Goal: Find specific page/section: Find specific page/section

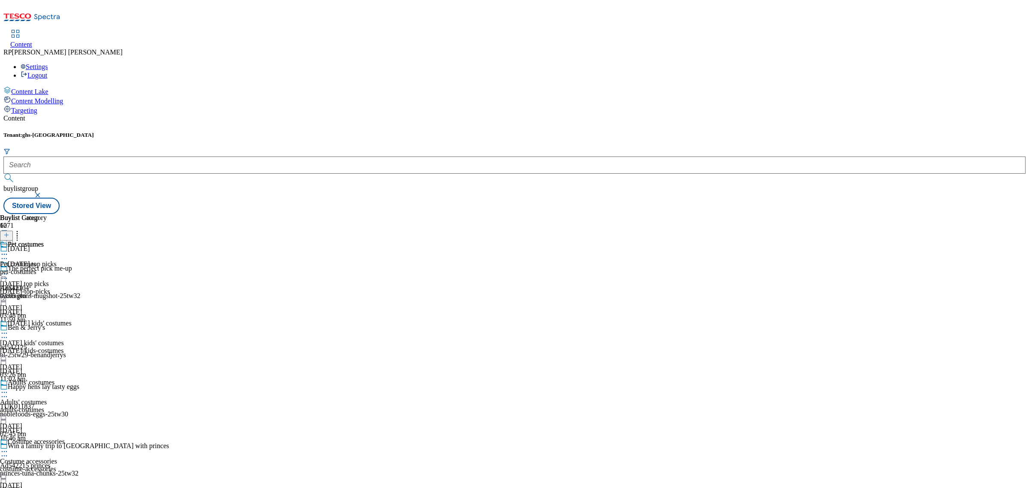
scroll to position [616, 0]
click at [47, 268] on div "pet-costumes" at bounding box center [23, 272] width 47 height 8
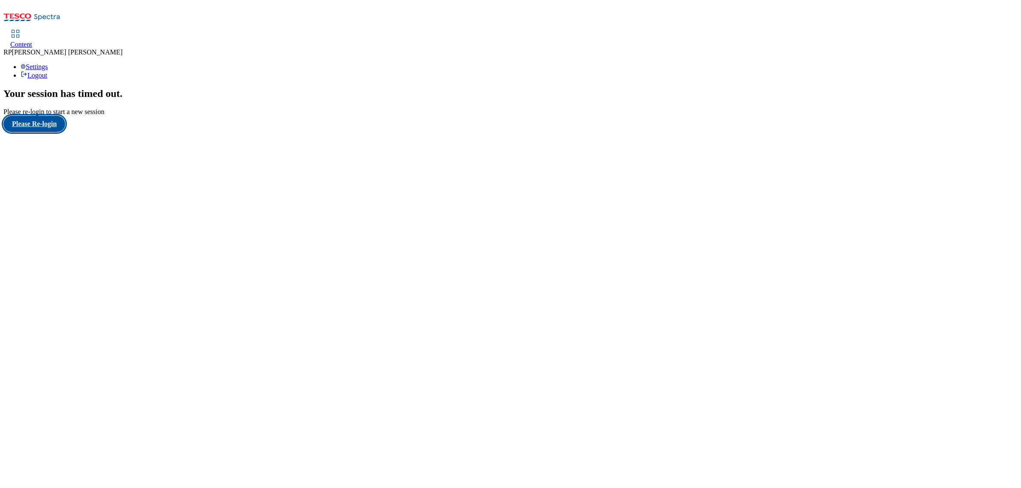
click at [39, 132] on button "Please Re-login" at bounding box center [34, 124] width 62 height 16
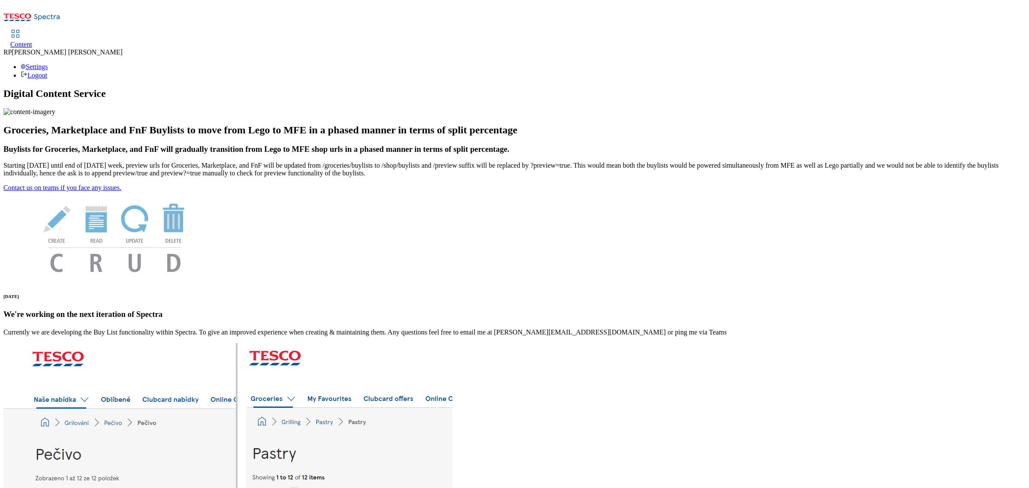
click at [32, 41] on span "Content" at bounding box center [21, 44] width 22 height 7
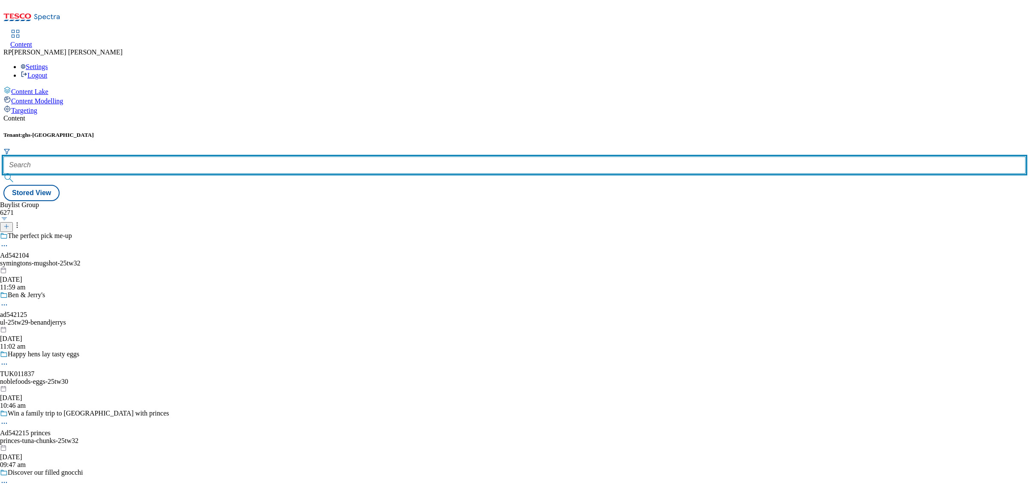
click at [185, 156] on input "text" at bounding box center [514, 164] width 1022 height 17
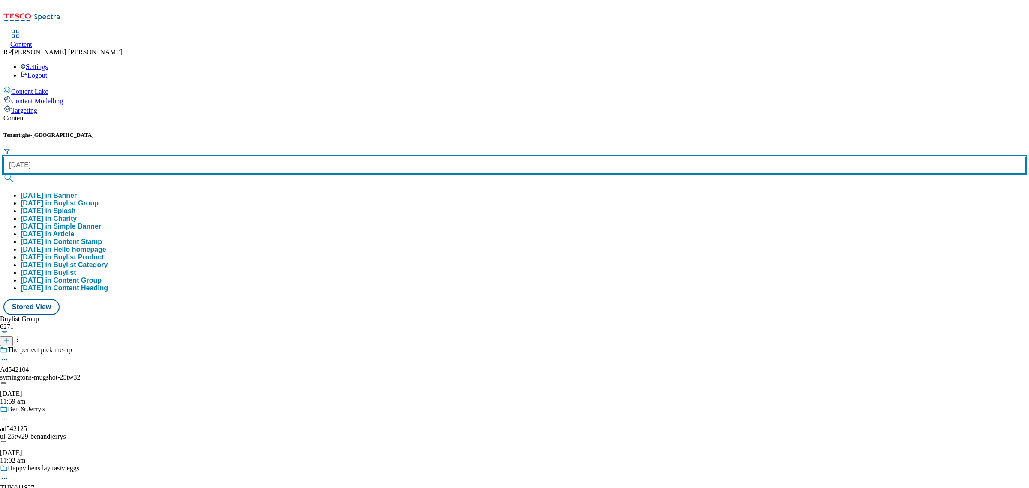
type input "[DATE]"
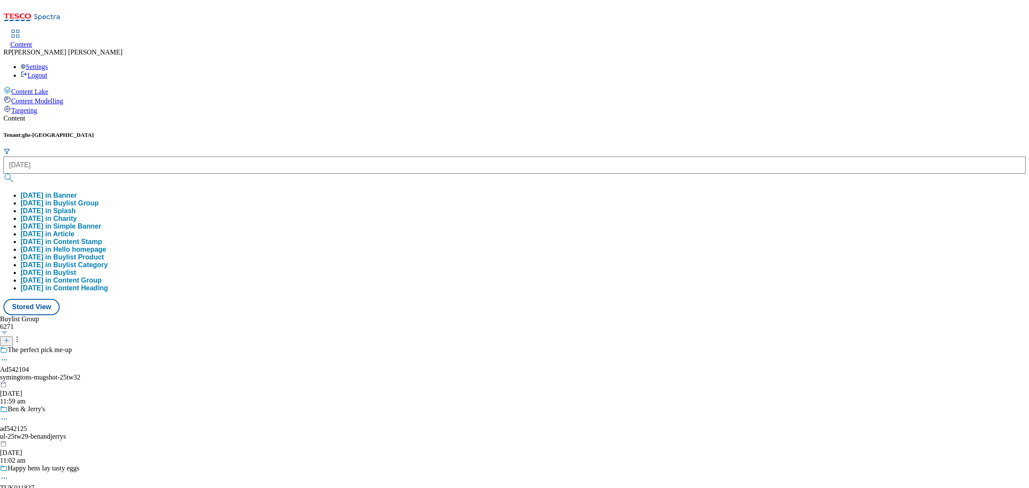
click at [99, 199] on button "[DATE] in Buylist Group" at bounding box center [60, 203] width 78 height 8
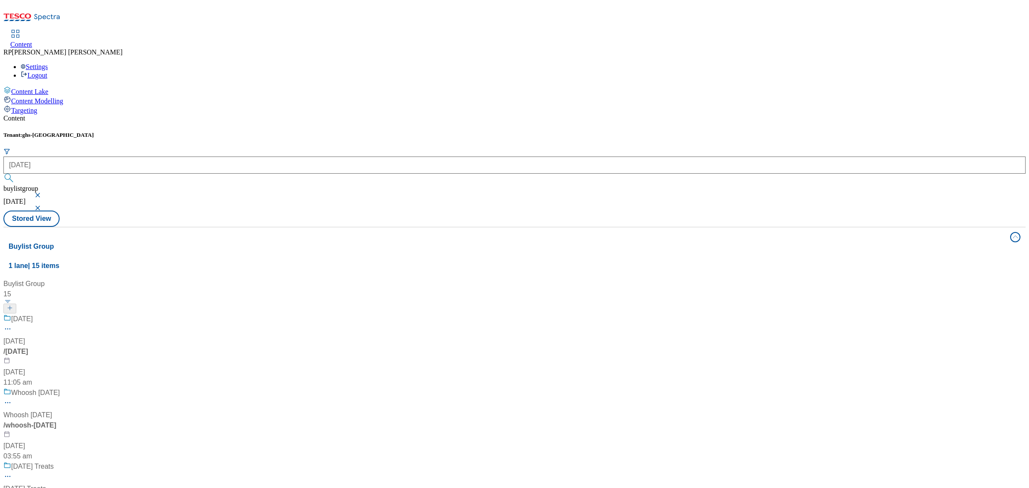
click at [111, 314] on div "[DATE] [DATE] / [DATE] [DATE] 11:05 am" at bounding box center [56, 351] width 107 height 74
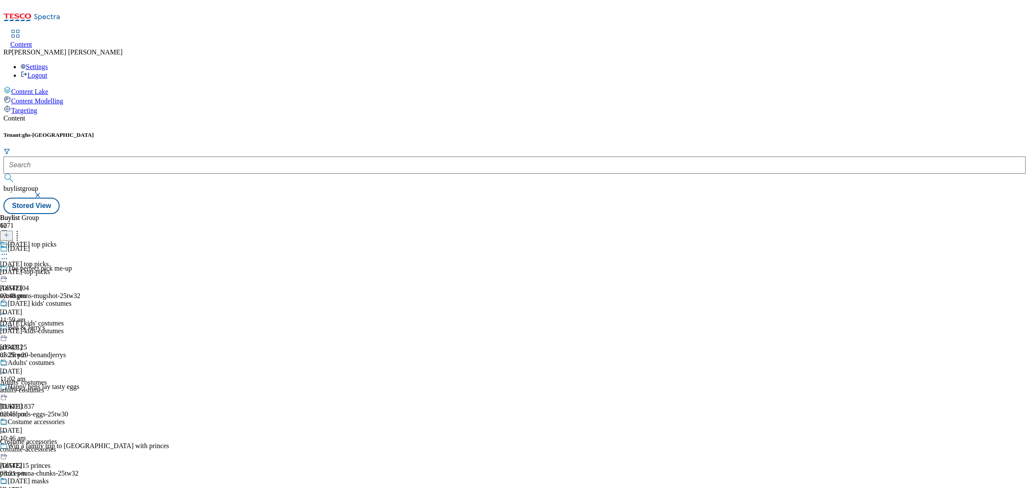
scroll to position [616, 0]
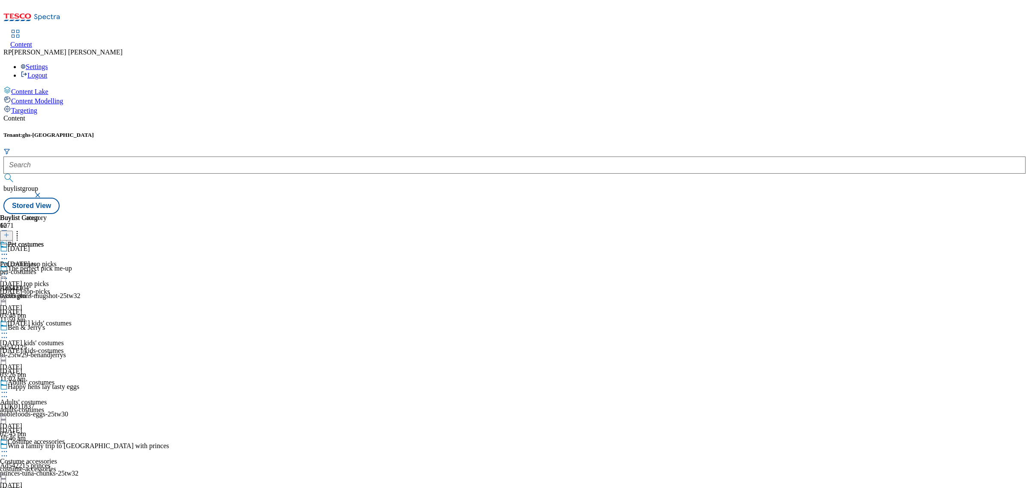
click at [47, 241] on div "Pet costumes Pet costumes pet-costumes [DATE] 03:05 pm" at bounding box center [23, 270] width 47 height 59
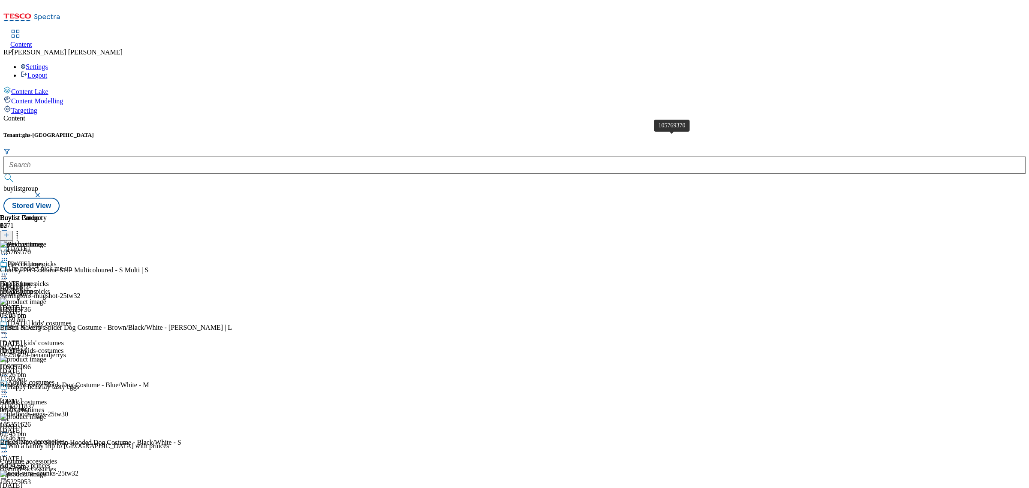
click at [31, 248] on div "105769370" at bounding box center [15, 252] width 31 height 8
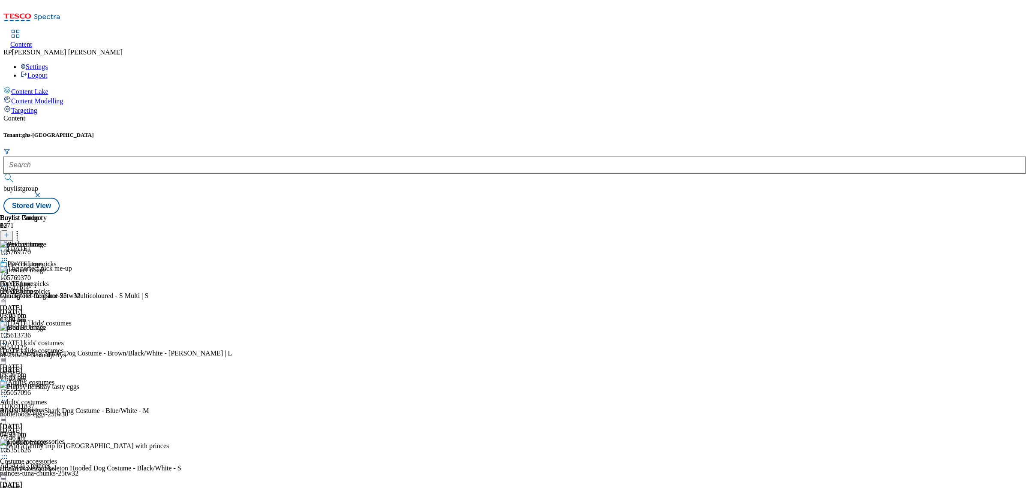
click at [46, 266] on img at bounding box center [23, 270] width 46 height 8
click at [31, 274] on div "105769370" at bounding box center [15, 278] width 31 height 8
click at [31, 274] on span "105769370" at bounding box center [15, 278] width 31 height 8
click at [9, 282] on icon at bounding box center [4, 286] width 9 height 9
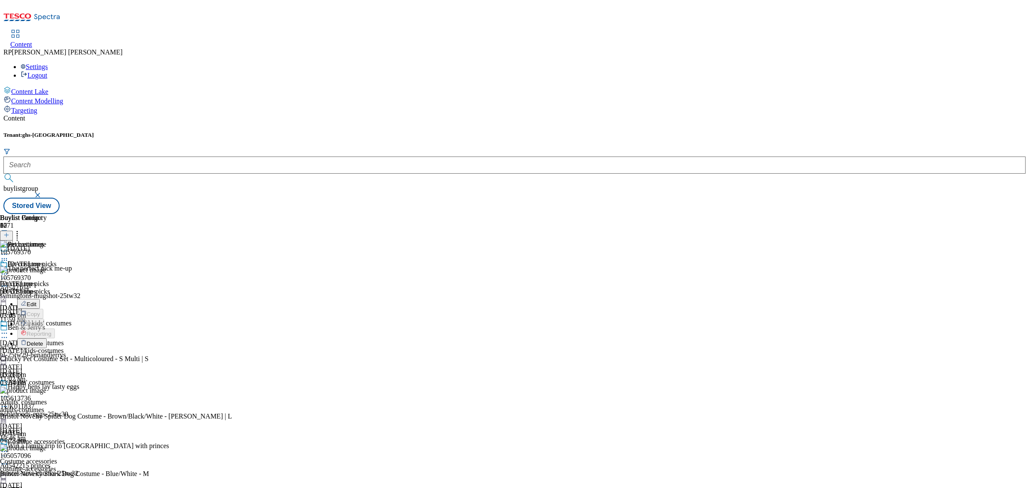
click at [232, 299] on li "Edit" at bounding box center [124, 304] width 215 height 10
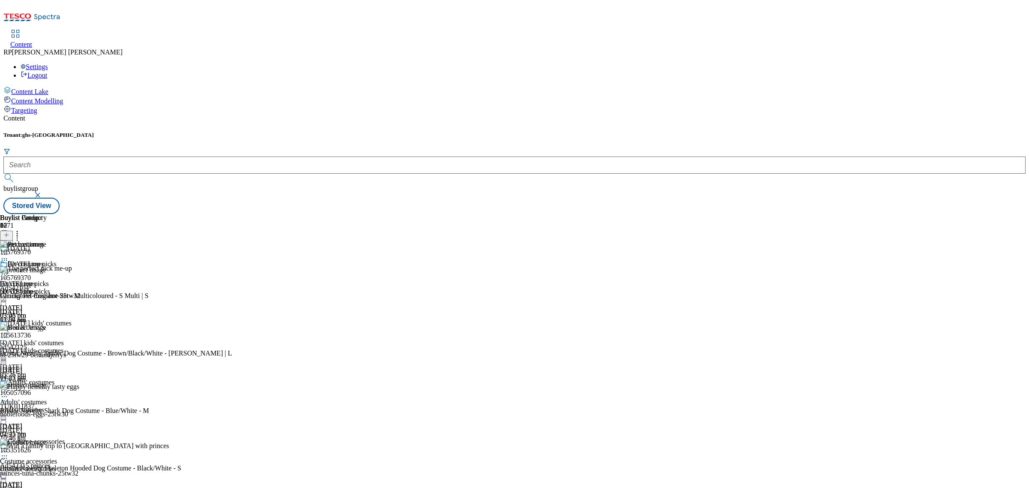
click at [9, 282] on icon at bounding box center [4, 286] width 9 height 9
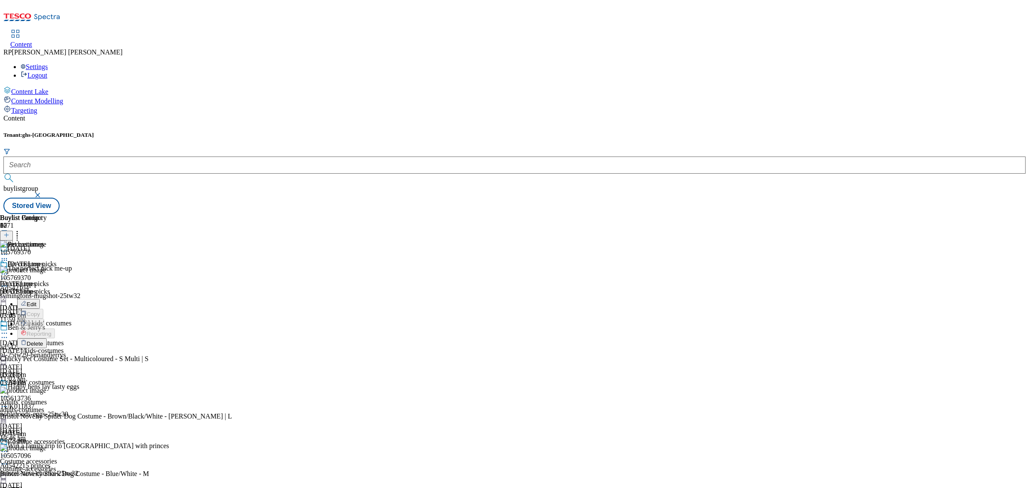
click at [40, 299] on button "Edit" at bounding box center [28, 304] width 23 height 10
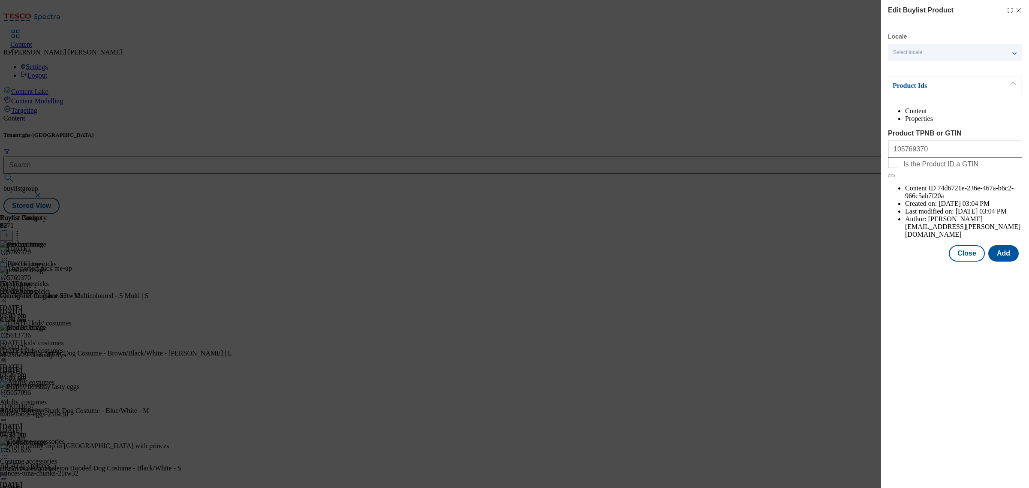
click at [981, 123] on li "Properties" at bounding box center [963, 119] width 117 height 8
click at [905, 115] on li "Content" at bounding box center [963, 111] width 117 height 8
click at [828, 178] on div "Edit Buylist Product Locale Select locale English Welsh Product Ids Content Pro…" at bounding box center [514, 244] width 1029 height 488
click at [687, 159] on div "Edit Buylist Product Locale Select locale English Welsh Product Ids Content Pro…" at bounding box center [514, 244] width 1029 height 488
click at [782, 326] on div "Edit Buylist Product Locale Select locale English Welsh Product Ids Content Pro…" at bounding box center [514, 244] width 1029 height 488
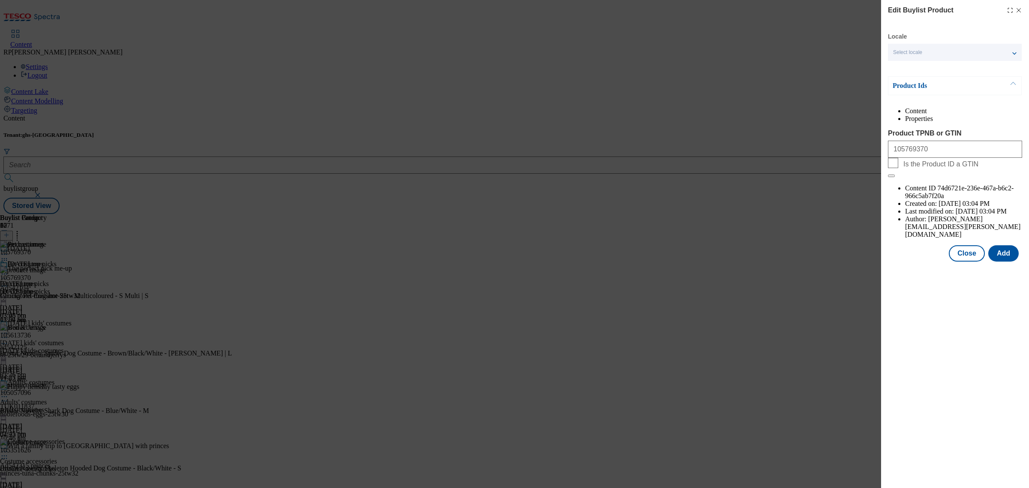
click at [1019, 11] on icon "Modal" at bounding box center [1018, 10] width 7 height 7
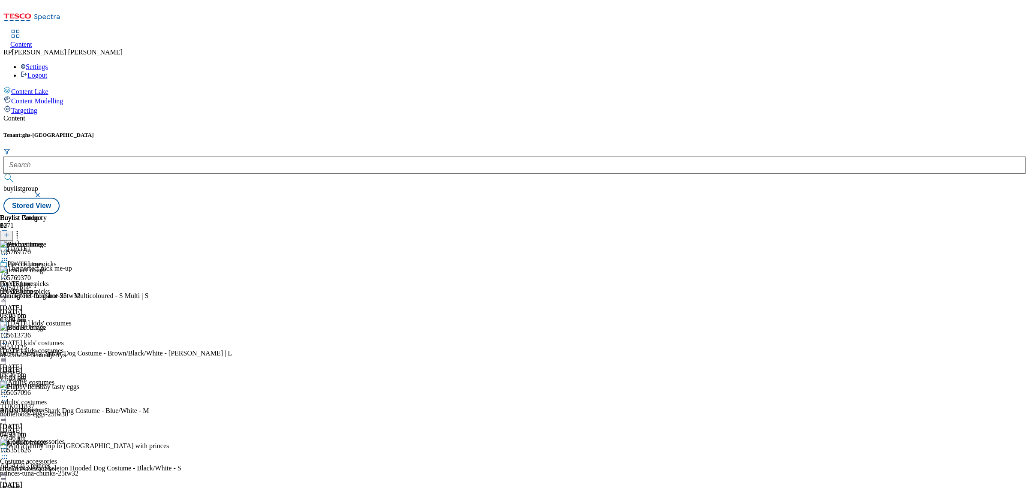
click at [819, 214] on div "Buylist Group 6271 [DATE] The perfect pick me-up Ad542104 symingtons-mugshot-25…" at bounding box center [514, 214] width 1022 height 0
click at [31, 274] on div "105769370" at bounding box center [15, 278] width 31 height 8
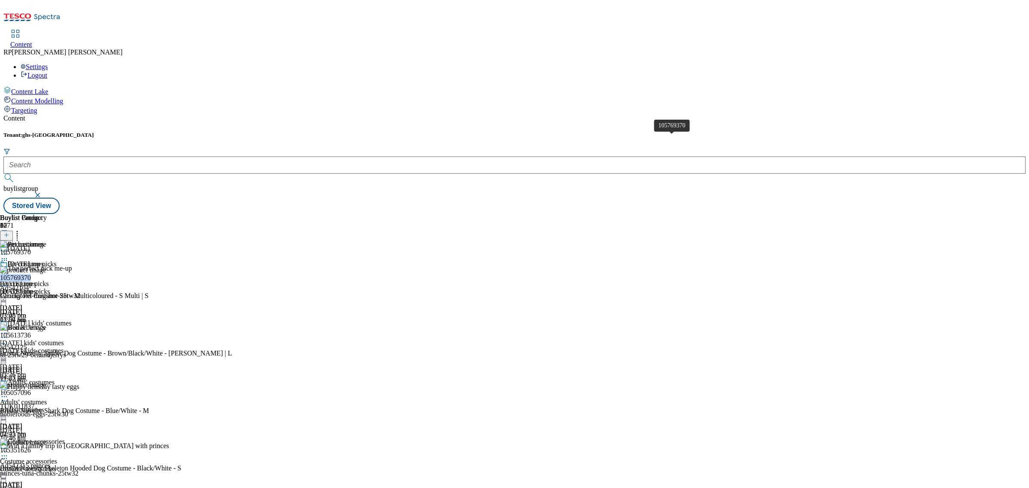
click at [31, 274] on div "105769370" at bounding box center [15, 278] width 31 height 8
click at [148, 292] on div "Chucky Pet Costume Set - Multicoloured - S Multi | S" at bounding box center [74, 296] width 148 height 8
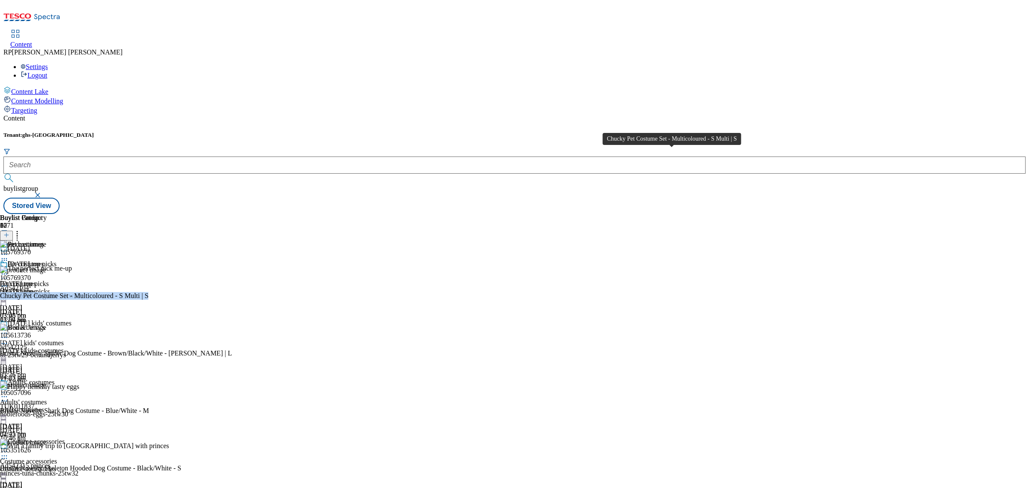
copy div "Chucky Pet Costume Set - Multicoloured - S Multi | S"
click at [148, 292] on div "Chucky Pet Costume Set - Multicoloured - S Multi | S" at bounding box center [74, 296] width 148 height 8
click at [72, 347] on div "[DATE]-kids-costumes" at bounding box center [36, 351] width 72 height 8
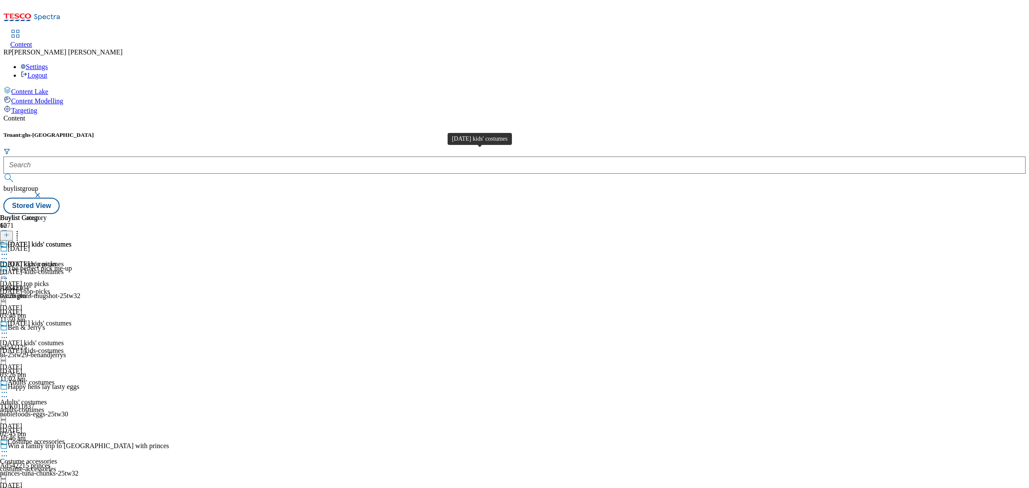
click at [64, 260] on div "[DATE] kids' costumes" at bounding box center [32, 264] width 64 height 8
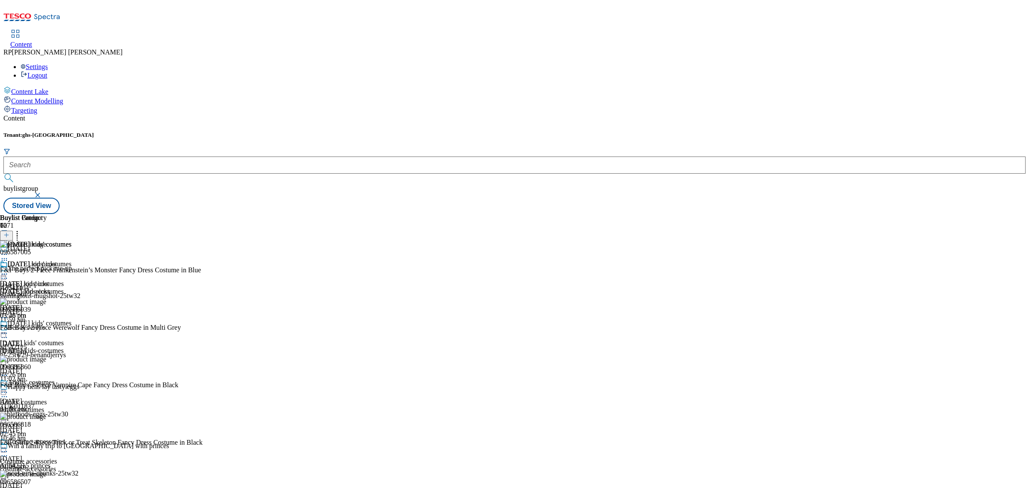
scroll to position [429, 0]
copy div "[DATE] Girls Rave´N Costume - Black - M M"
